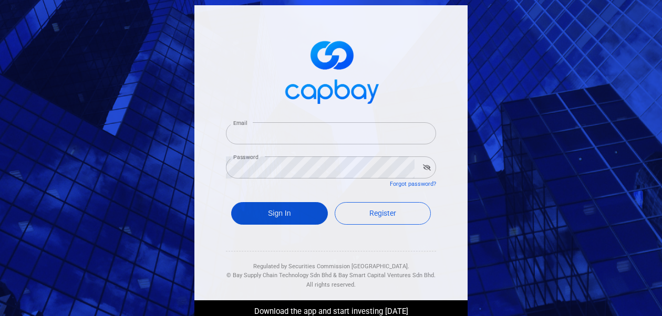
type input "[EMAIL_ADDRESS][DOMAIN_NAME]"
click at [273, 217] on button "Sign In" at bounding box center [279, 213] width 97 height 23
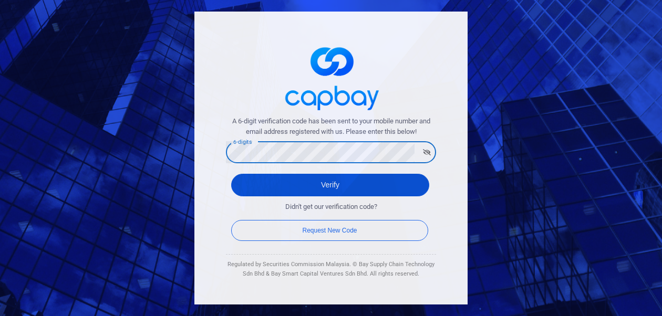
click at [252, 187] on button "Verify" at bounding box center [330, 185] width 198 height 23
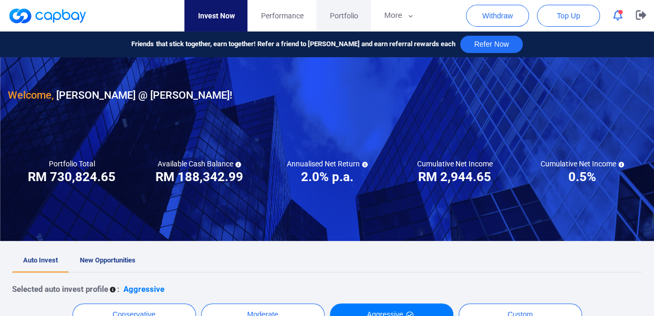
click at [338, 19] on span "Portfolio" at bounding box center [343, 16] width 28 height 12
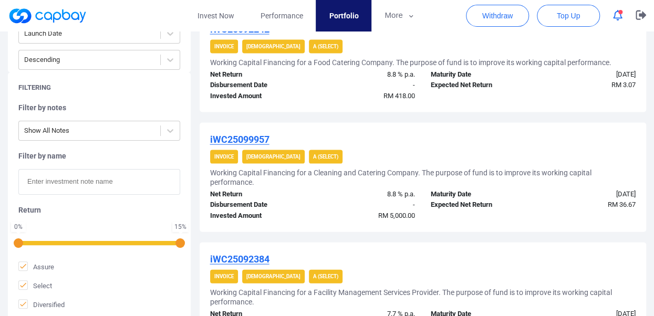
scroll to position [1169, 0]
